Goal: Navigation & Orientation: Find specific page/section

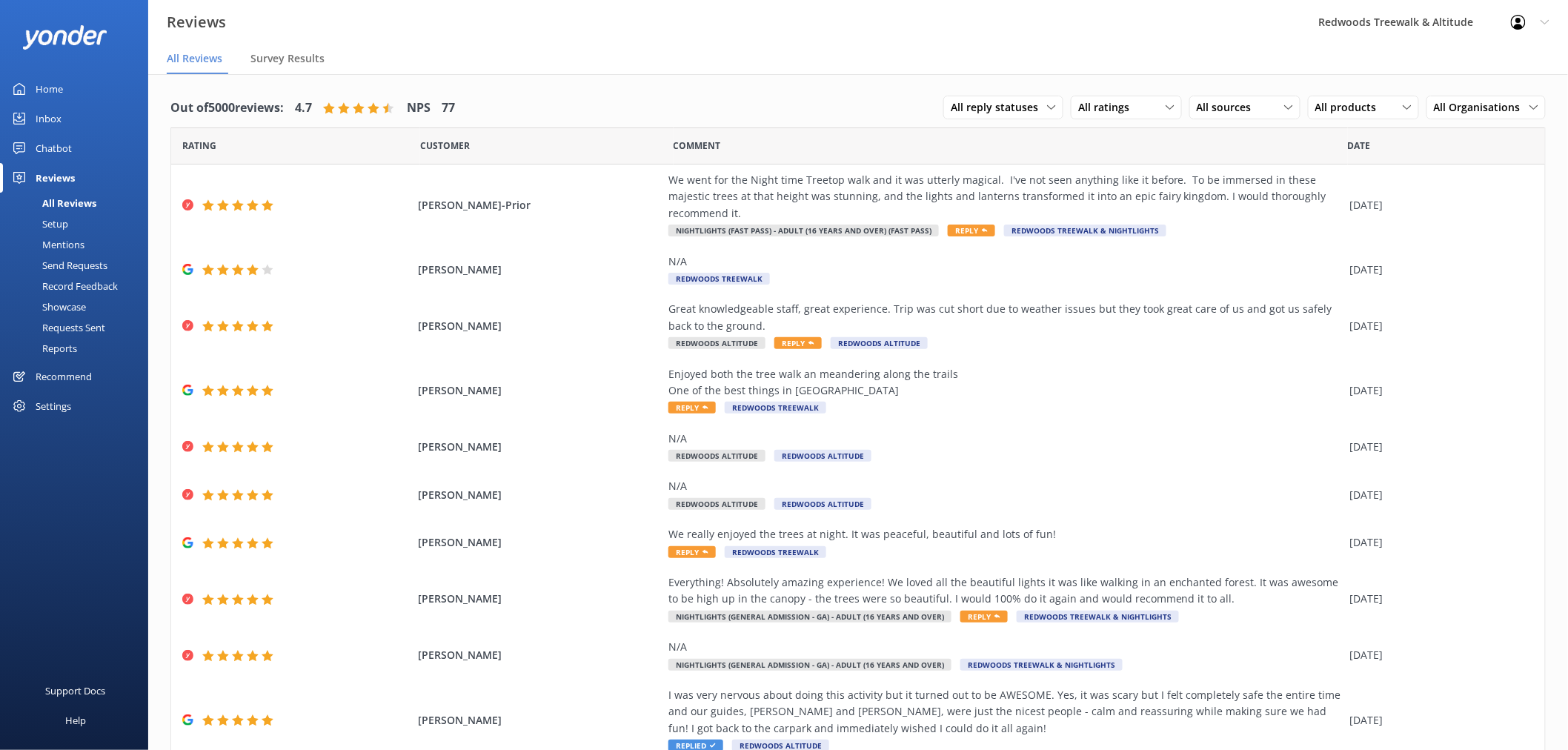
click at [75, 121] on link "Inbox" at bounding box center [74, 118] width 148 height 29
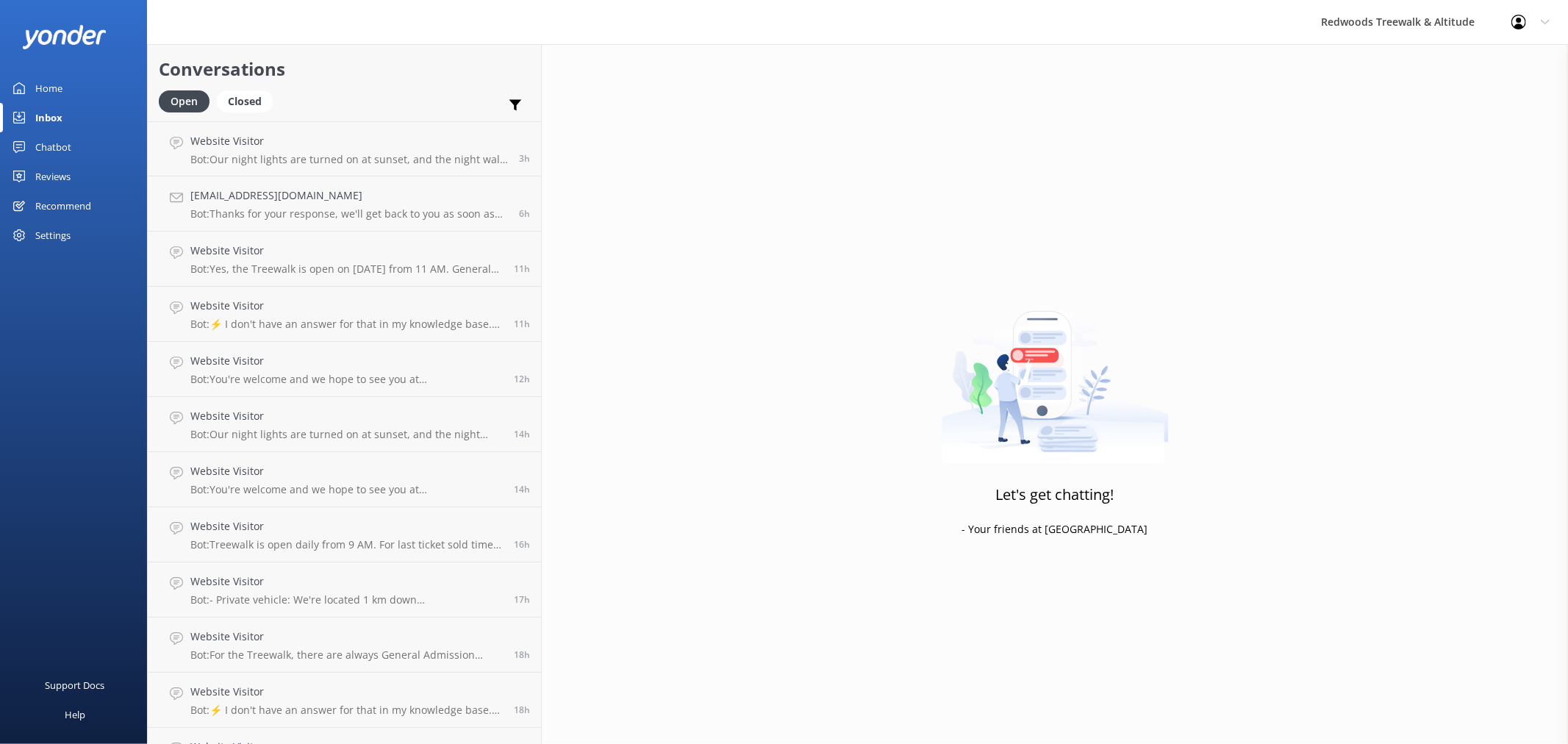
click at [70, 173] on div "Reviews" at bounding box center [53, 176] width 35 height 29
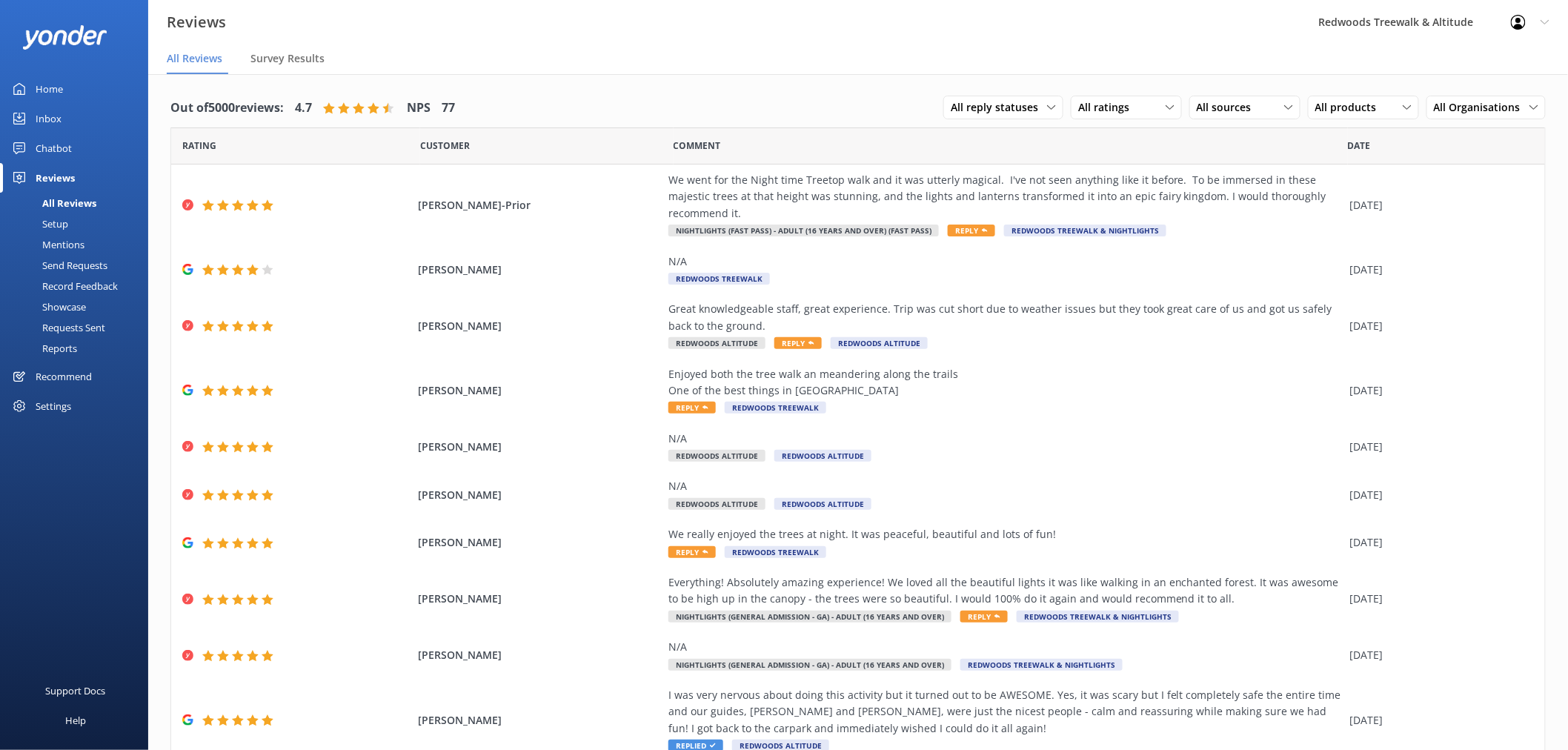
click at [75, 119] on link "Inbox" at bounding box center [74, 118] width 148 height 29
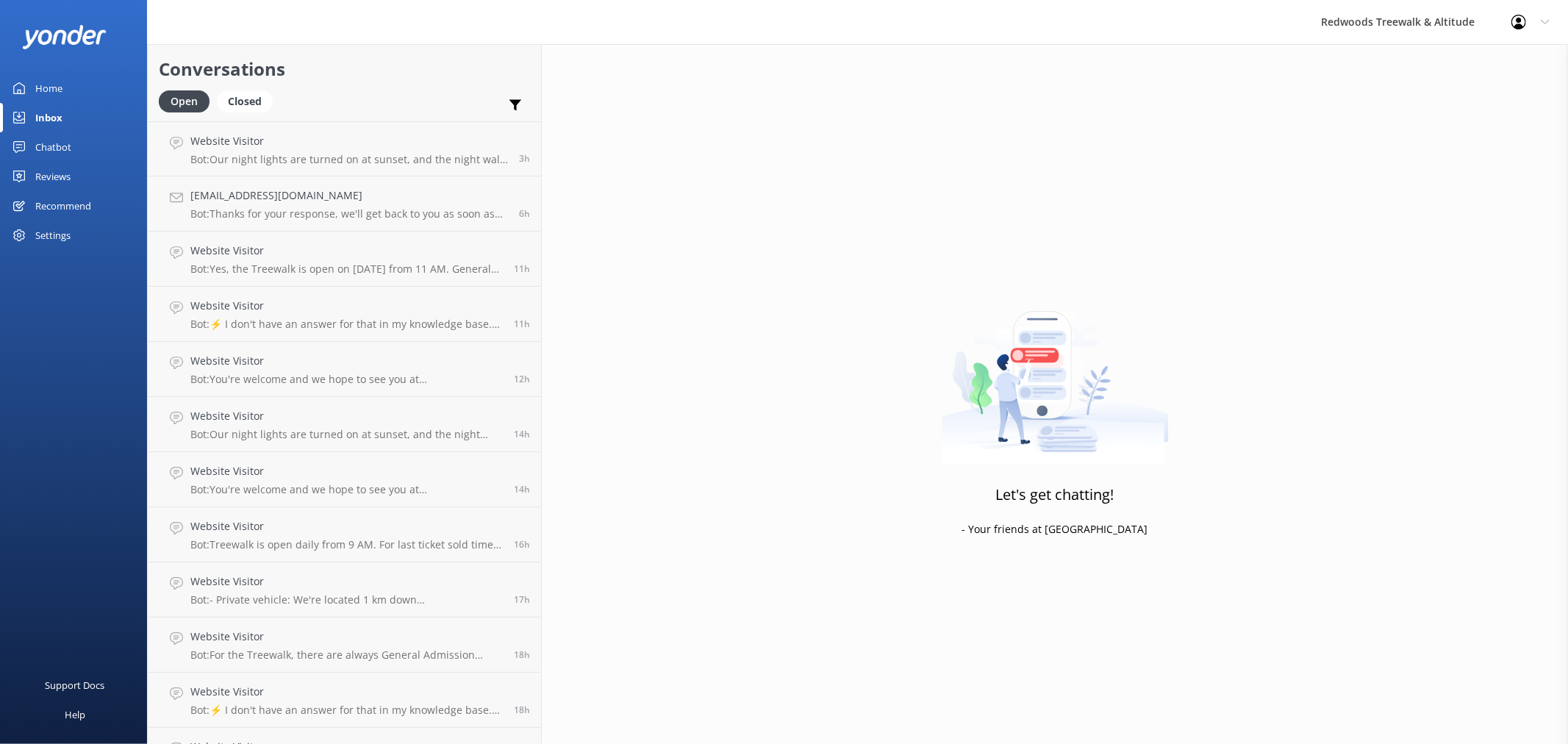
click at [44, 167] on div "Reviews" at bounding box center [53, 176] width 35 height 29
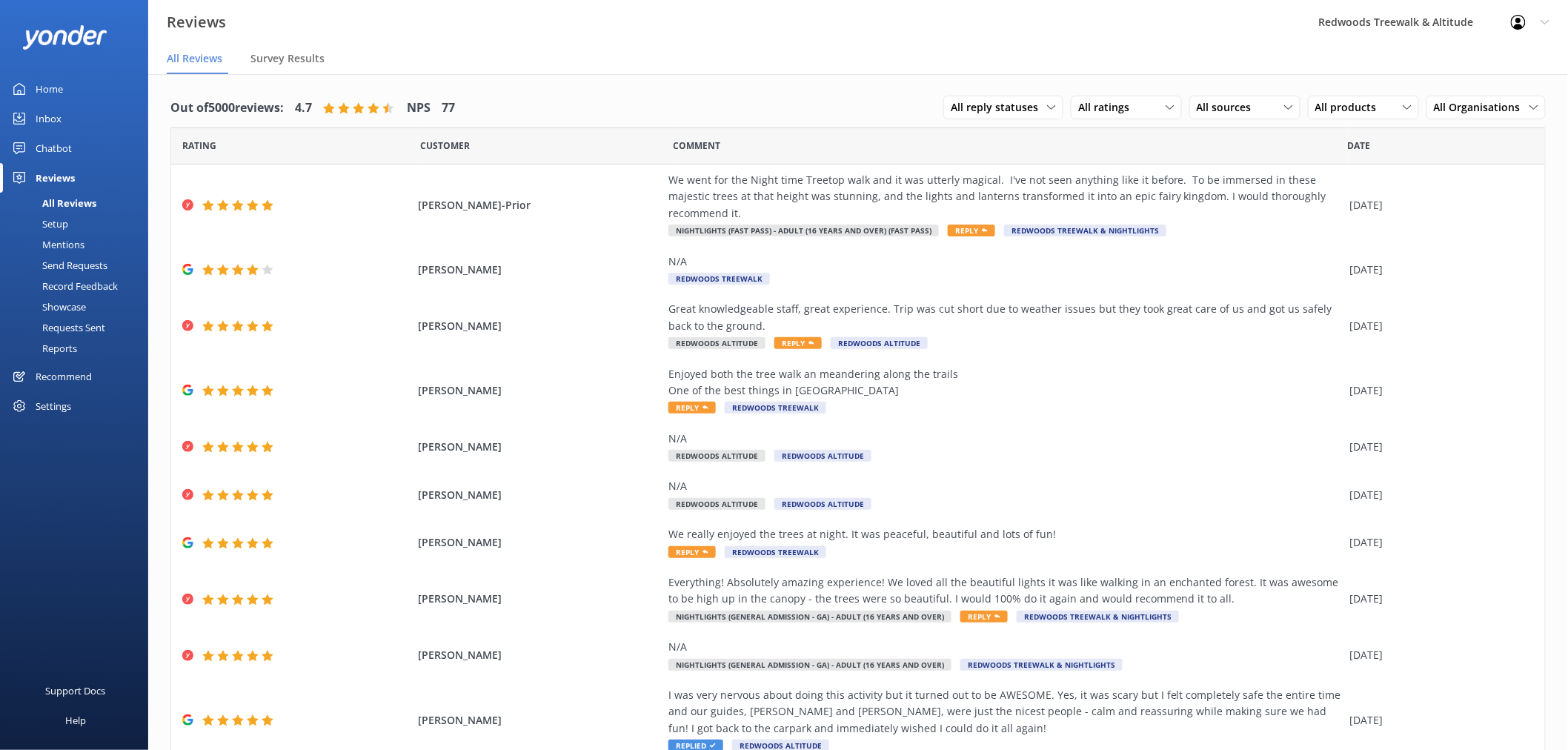
click at [78, 110] on link "Inbox" at bounding box center [74, 118] width 148 height 29
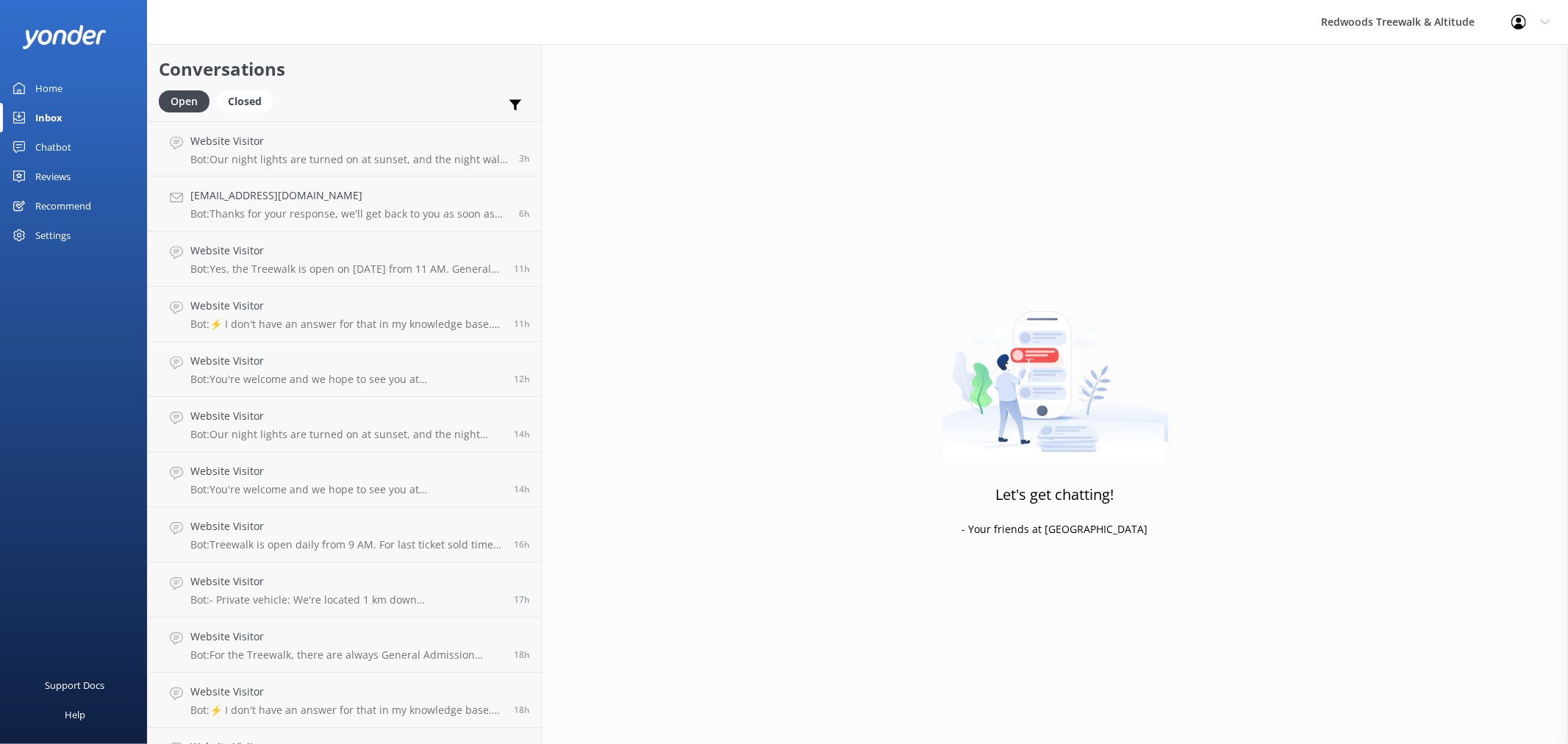
click at [60, 172] on div "Reviews" at bounding box center [53, 176] width 35 height 29
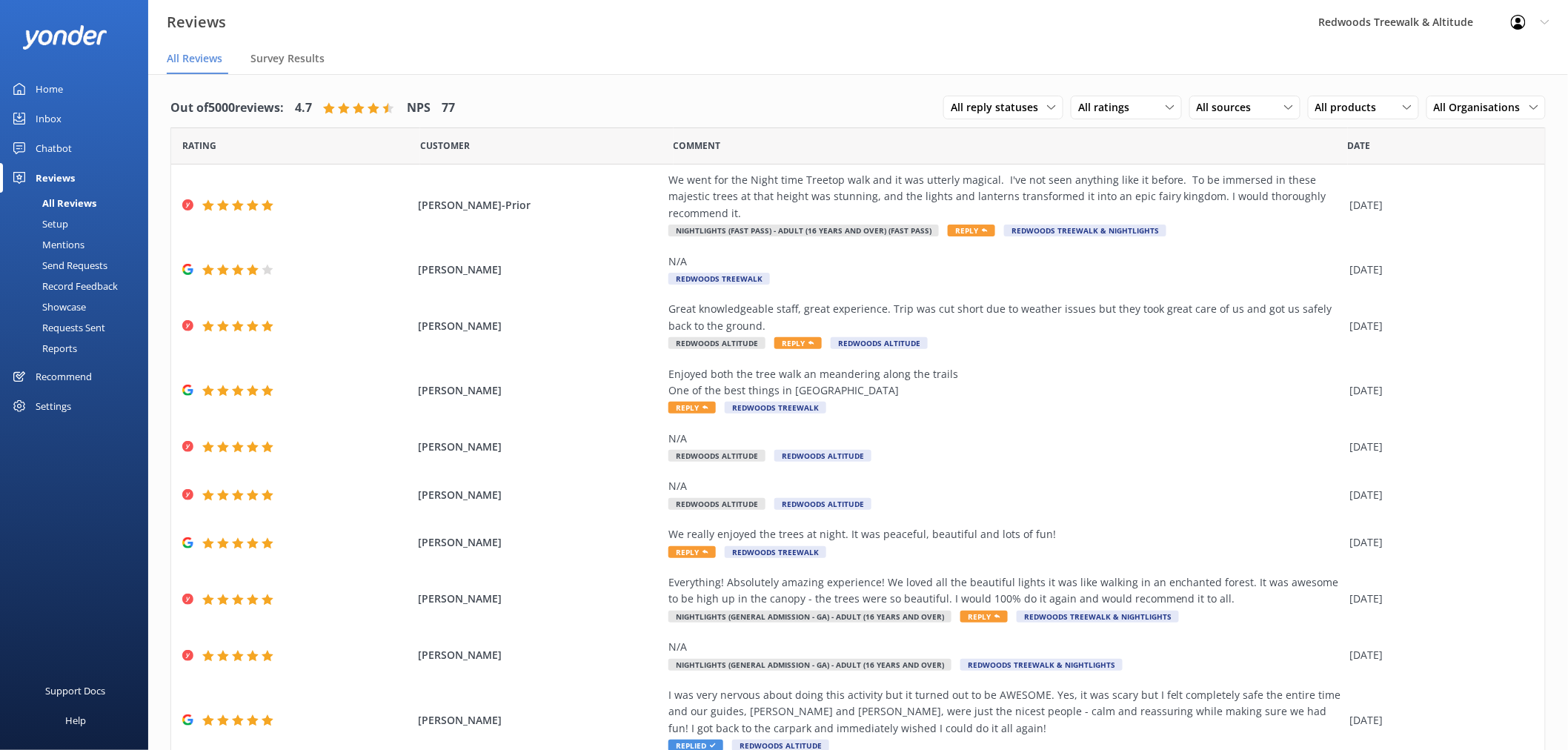
click at [67, 122] on link "Inbox" at bounding box center [74, 118] width 148 height 29
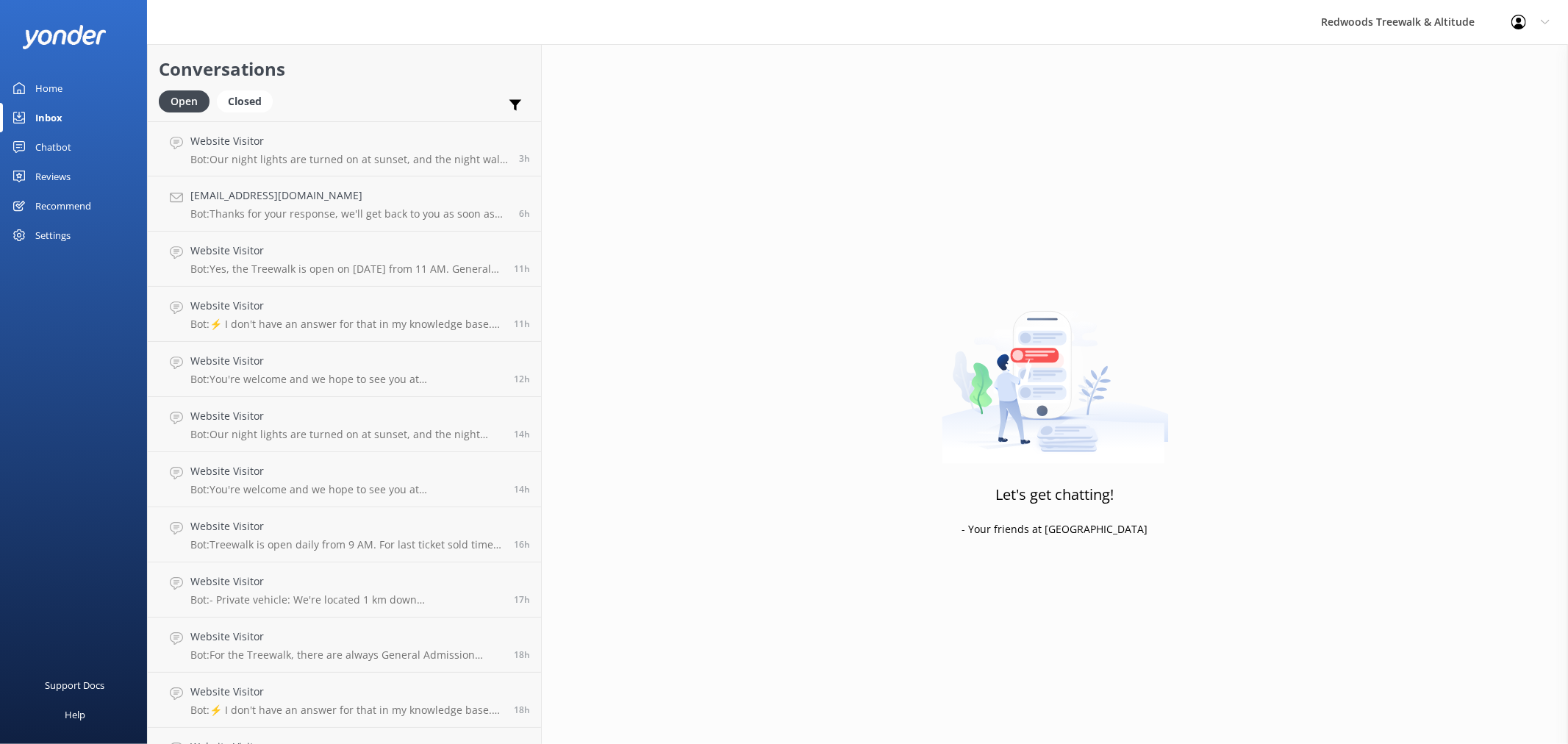
click at [85, 86] on link "Home" at bounding box center [73, 88] width 147 height 29
